Goal: Transaction & Acquisition: Purchase product/service

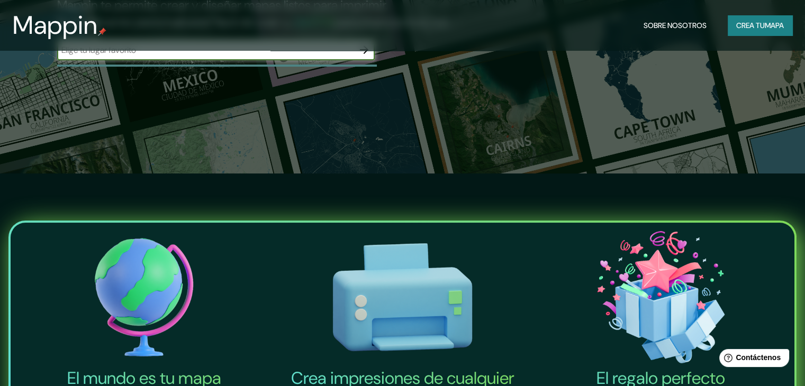
scroll to position [212, 0]
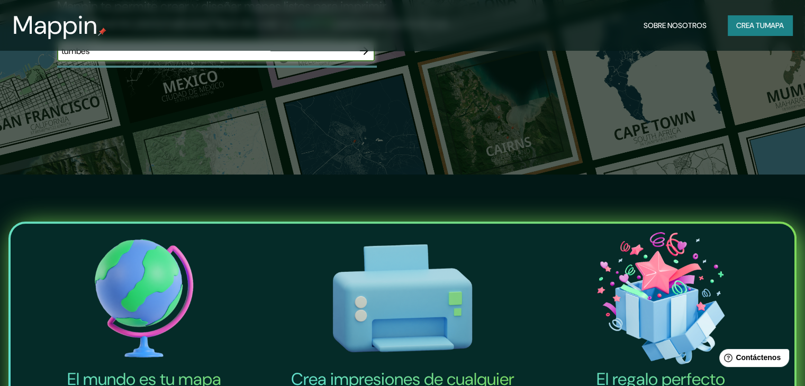
type input "tumbes"
click at [364, 55] on icon "button" at bounding box center [364, 51] width 8 height 8
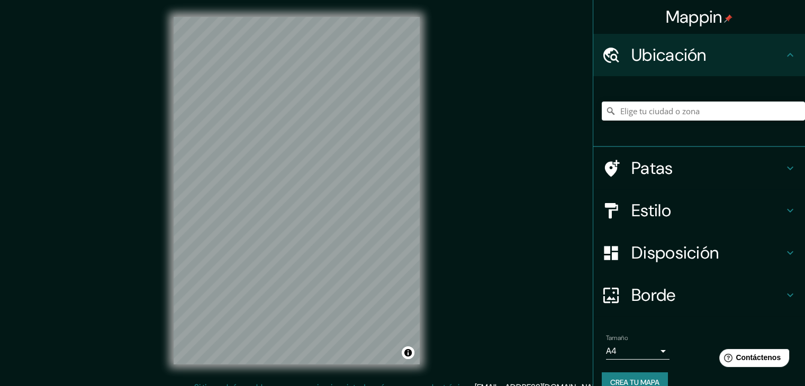
scroll to position [19, 0]
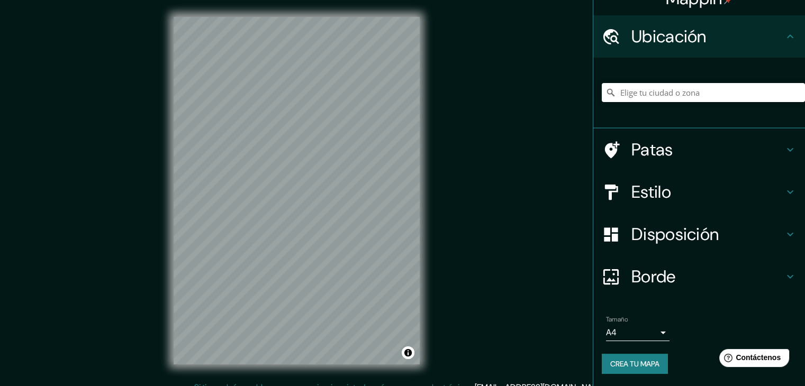
click at [765, 143] on h4 "Patas" at bounding box center [707, 149] width 152 height 21
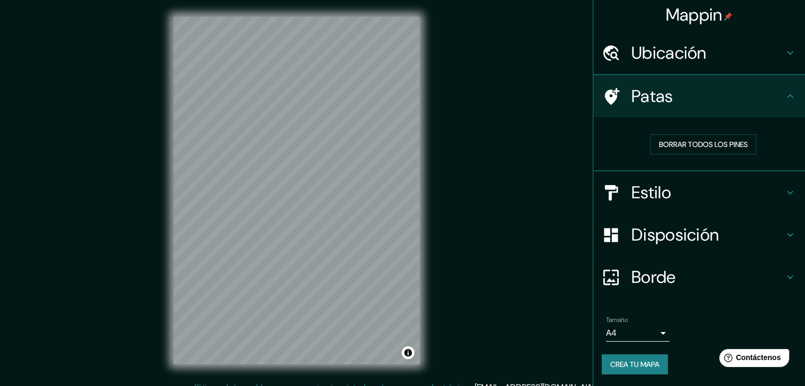
scroll to position [3, 0]
click at [784, 187] on icon at bounding box center [790, 193] width 13 height 13
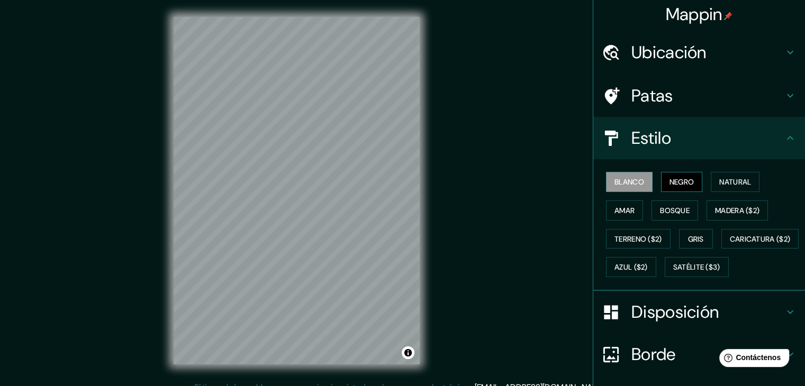
click at [669, 180] on font "Negro" at bounding box center [681, 182] width 25 height 10
click at [720, 180] on font "Natural" at bounding box center [735, 182] width 32 height 10
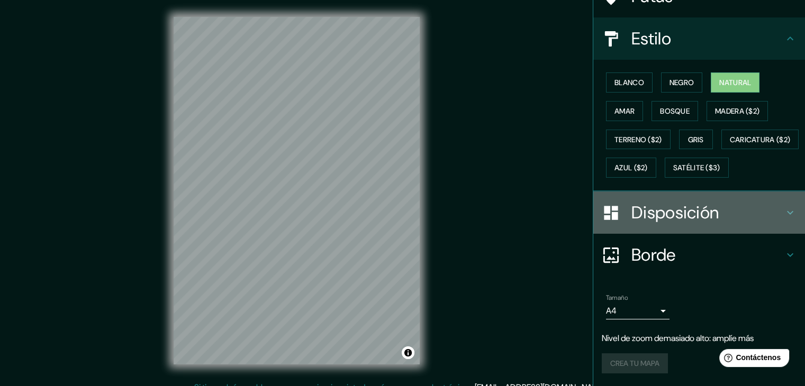
click at [736, 212] on h4 "Disposición" at bounding box center [707, 212] width 152 height 21
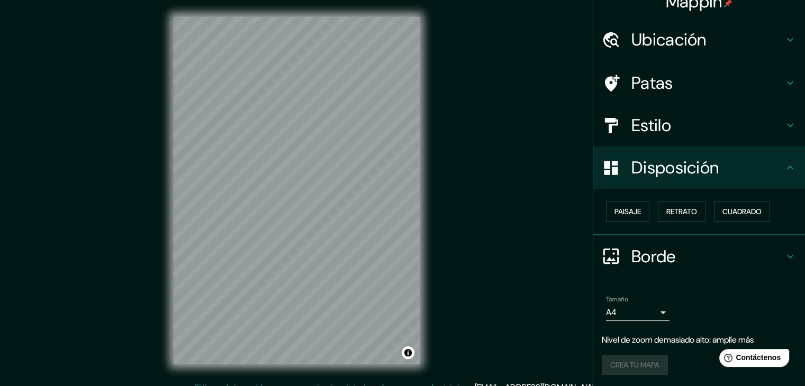
scroll to position [15, 0]
click at [620, 210] on font "Paisaje" at bounding box center [627, 212] width 26 height 10
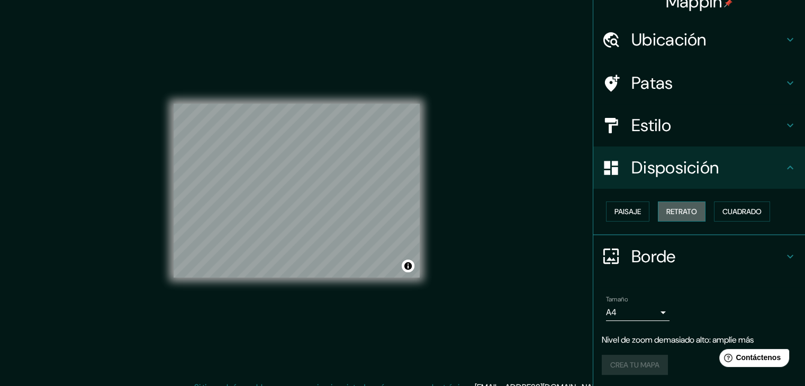
click at [668, 211] on font "Retrato" at bounding box center [681, 212] width 31 height 10
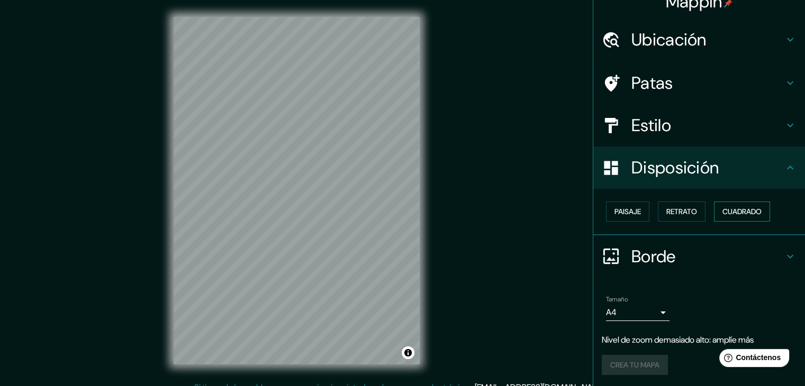
click at [740, 213] on font "Cuadrado" at bounding box center [741, 212] width 39 height 10
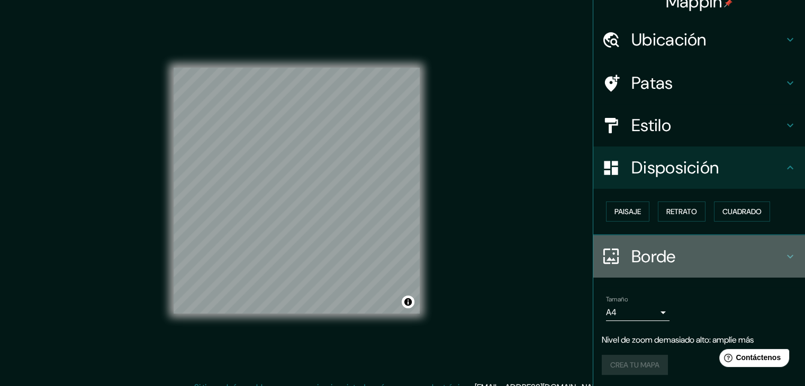
click at [705, 254] on h4 "Borde" at bounding box center [707, 256] width 152 height 21
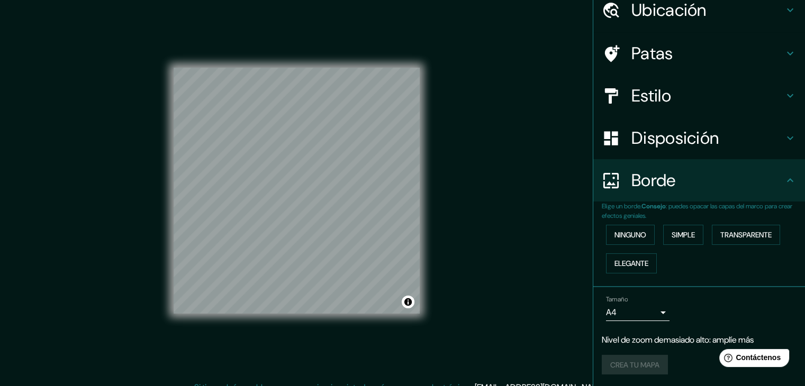
scroll to position [0, 0]
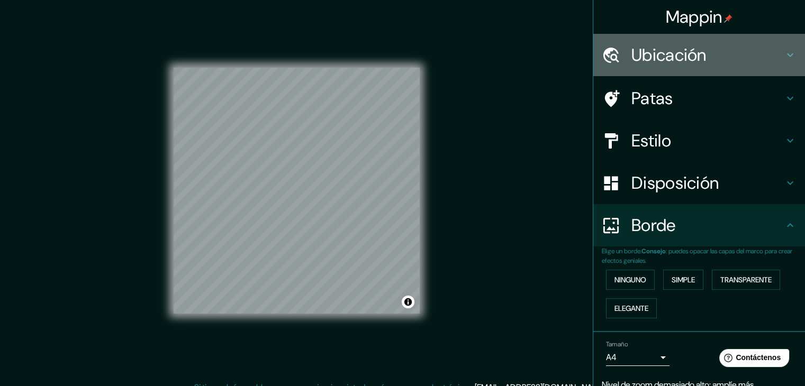
click at [775, 52] on h4 "Ubicación" at bounding box center [707, 54] width 152 height 21
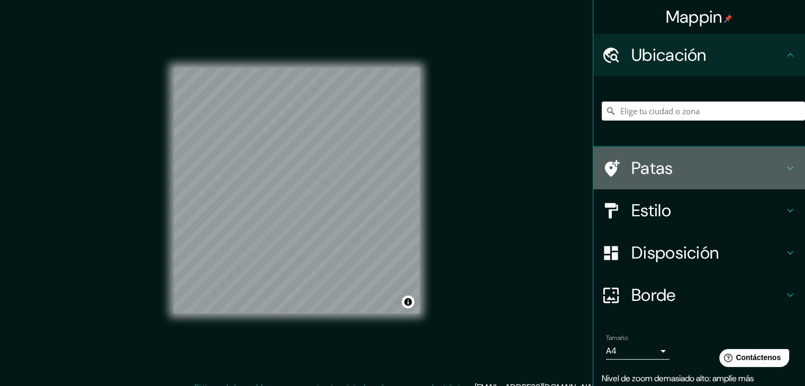
click at [687, 161] on h4 "Patas" at bounding box center [707, 168] width 152 height 21
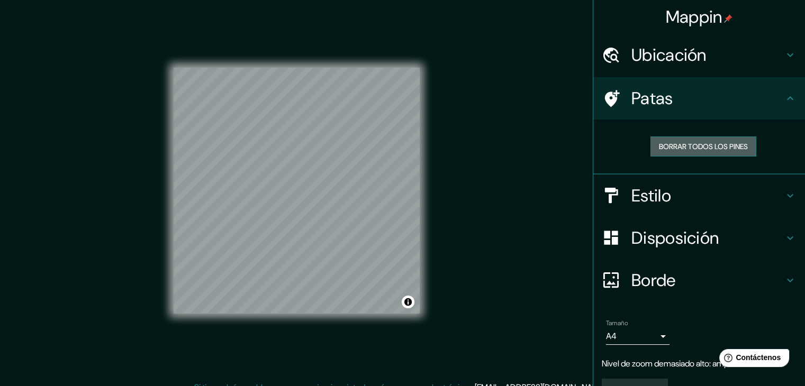
click at [695, 142] on font "Borrar todos los pines" at bounding box center [703, 147] width 89 height 10
click at [701, 148] on font "Borrar todos los pines" at bounding box center [703, 147] width 89 height 10
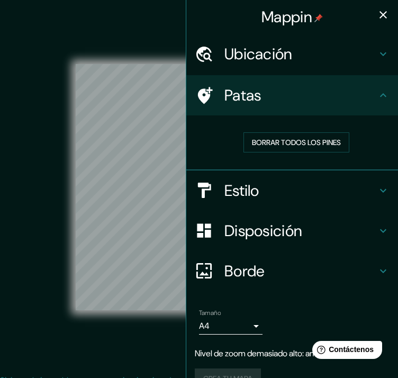
click at [154, 36] on div "© Mapbox © OpenStreetMap Improve this map" at bounding box center [199, 187] width 358 height 340
click at [377, 15] on icon "button" at bounding box center [383, 14] width 13 height 13
